Goal: Task Accomplishment & Management: Manage account settings

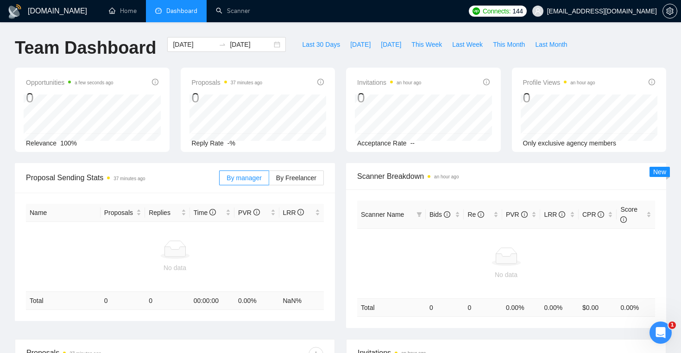
click at [613, 195] on div "Scanner Name Bids Re PVR LRR CPR Score No data Total 0 0 0.00 % 0.00 % $ 0.00 0…" at bounding box center [506, 258] width 320 height 139
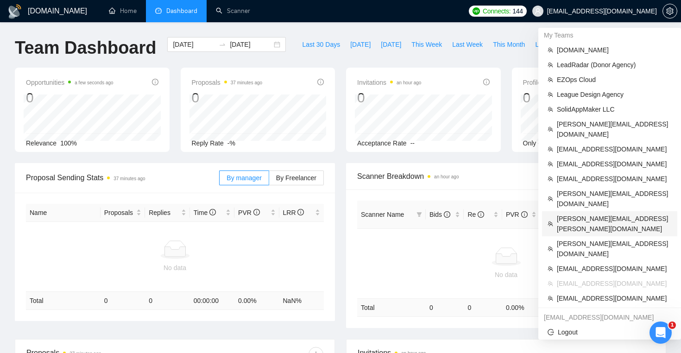
click at [600, 214] on span "[PERSON_NAME][EMAIL_ADDRESS][PERSON_NAME][DOMAIN_NAME]" at bounding box center [614, 224] width 115 height 20
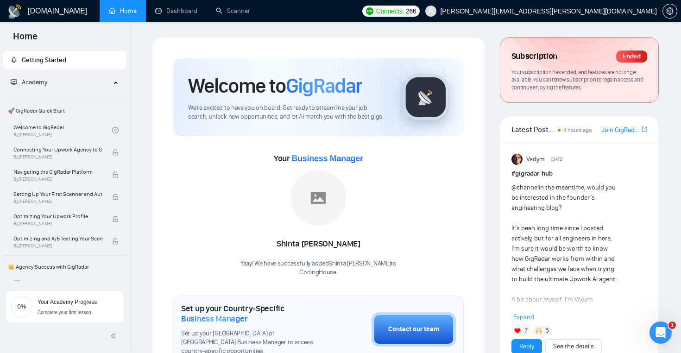
click at [259, 16] on ul "Home Dashboard Scanner" at bounding box center [226, 11] width 261 height 22
click at [241, 14] on link "Scanner" at bounding box center [233, 11] width 34 height 8
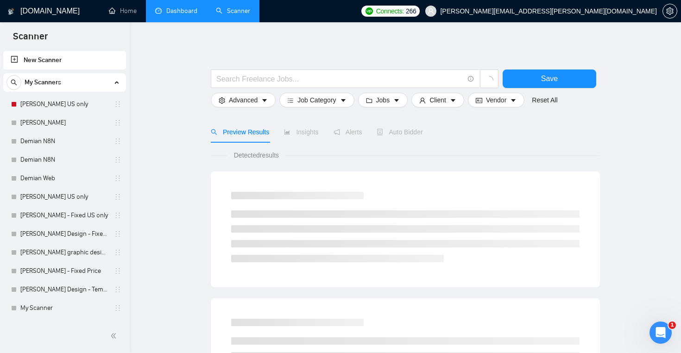
click at [184, 15] on link "Dashboard" at bounding box center [176, 11] width 42 height 8
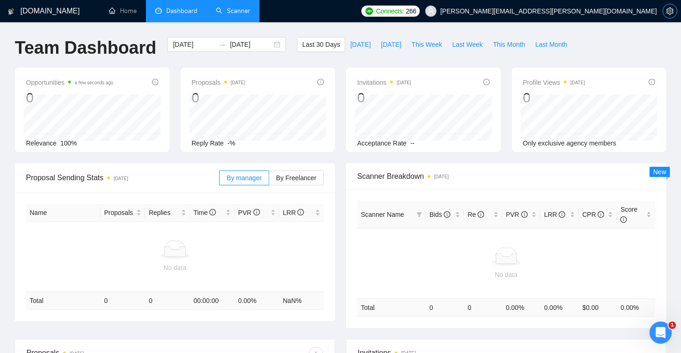
click at [666, 11] on icon "setting" at bounding box center [669, 10] width 7 height 7
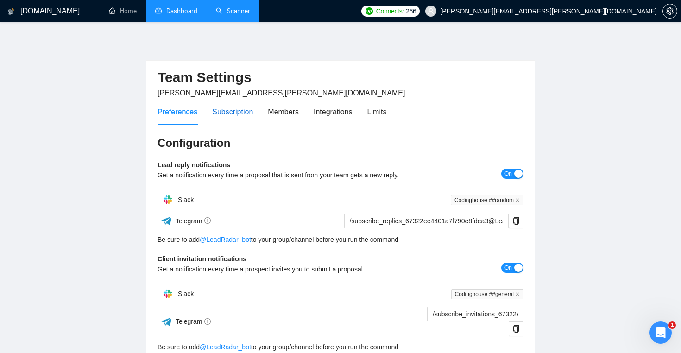
click at [232, 112] on div "Subscription" at bounding box center [232, 112] width 41 height 12
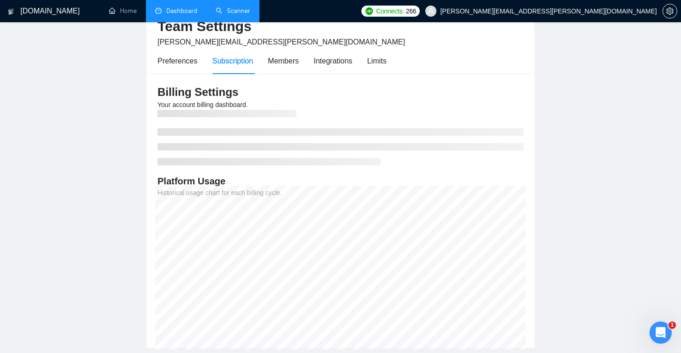
scroll to position [52, 0]
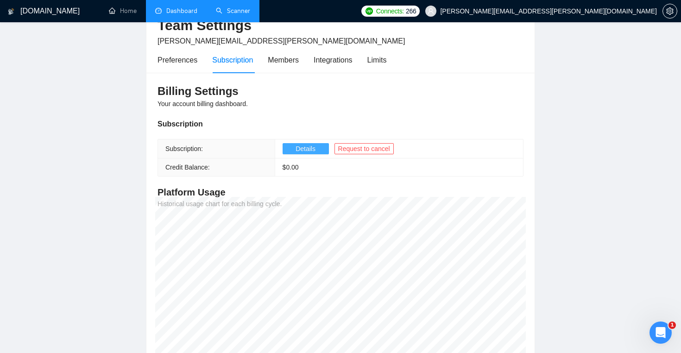
click at [301, 144] on span "Details" at bounding box center [306, 149] width 20 height 10
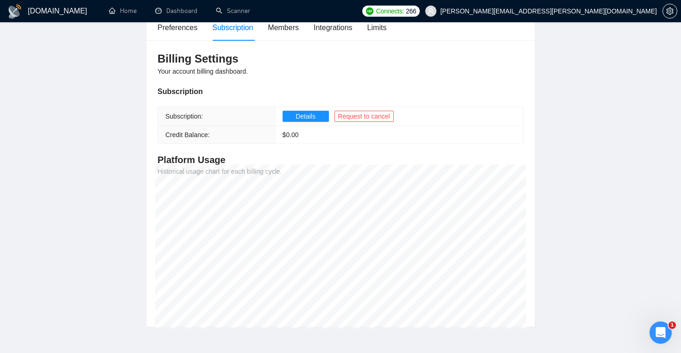
scroll to position [85, 0]
click at [317, 112] on button "Details" at bounding box center [306, 115] width 46 height 11
